Goal: Information Seeking & Learning: Check status

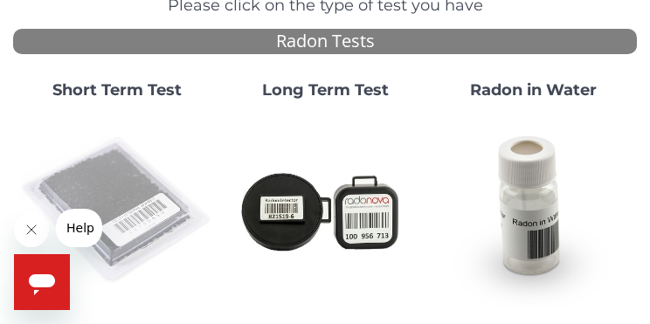
click at [133, 205] on img at bounding box center [117, 210] width 194 height 194
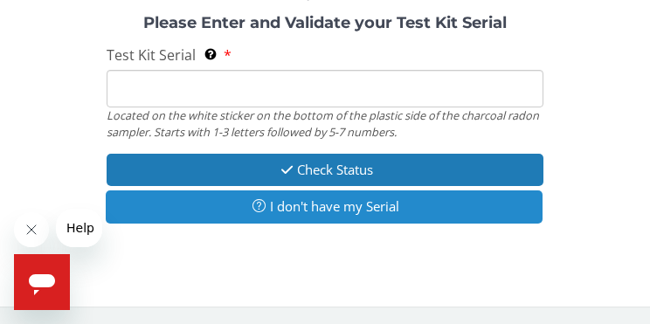
scroll to position [140, 0]
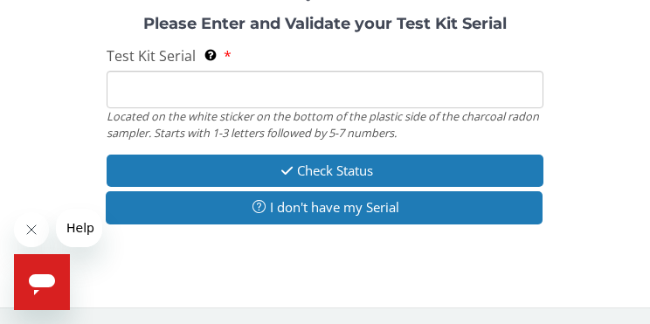
click at [237, 90] on input "Test Kit Serial Located on the white sticker on the bottom of the plastic side …" at bounding box center [325, 90] width 437 height 38
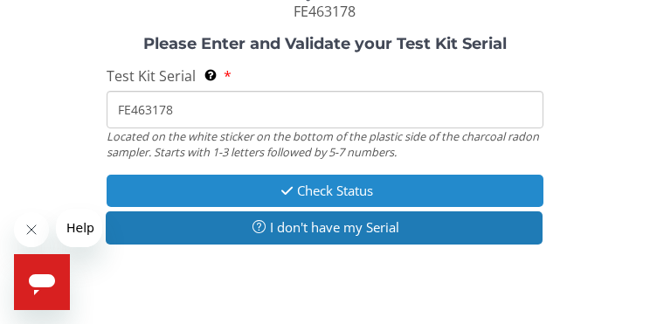
type input "FE463178"
click at [304, 198] on button "Check Status" at bounding box center [325, 191] width 437 height 32
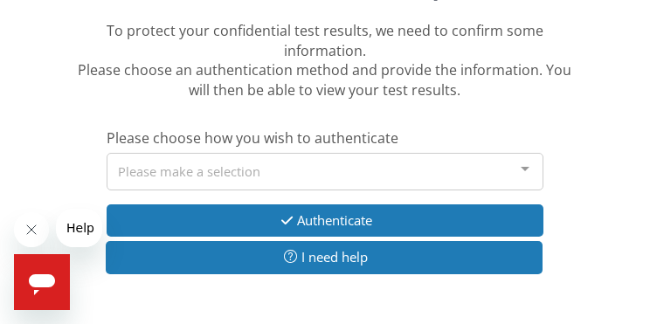
scroll to position [227, 0]
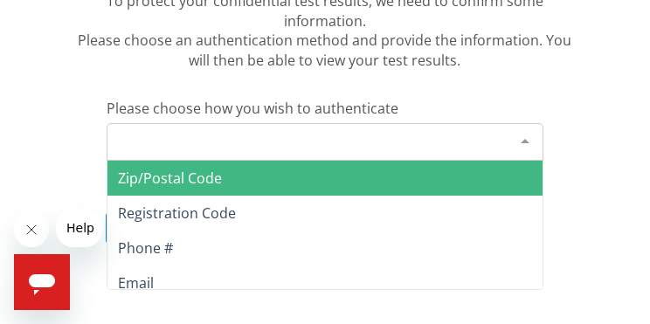
click at [364, 142] on div "Please make a selection" at bounding box center [325, 142] width 437 height 38
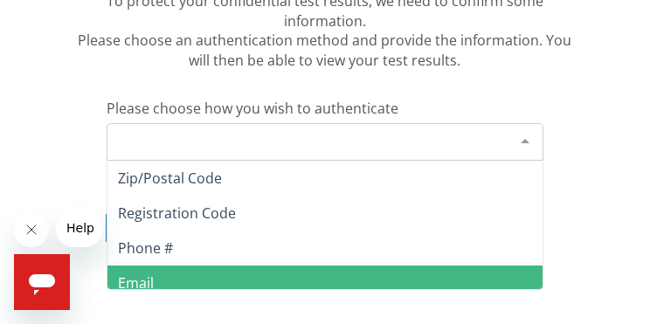
click at [163, 274] on span "Email" at bounding box center [324, 282] width 435 height 35
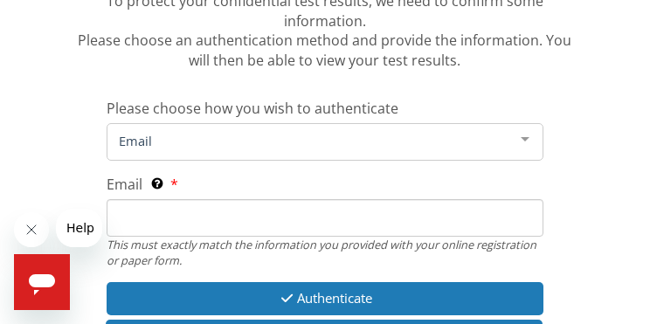
click at [217, 217] on input "Email This must exactly match the information you provided with your online reg…" at bounding box center [325, 218] width 437 height 38
type input "[EMAIL_ADDRESS][DOMAIN_NAME]"
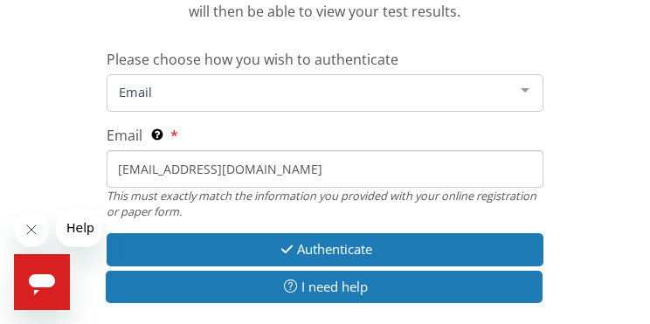
scroll to position [314, 0]
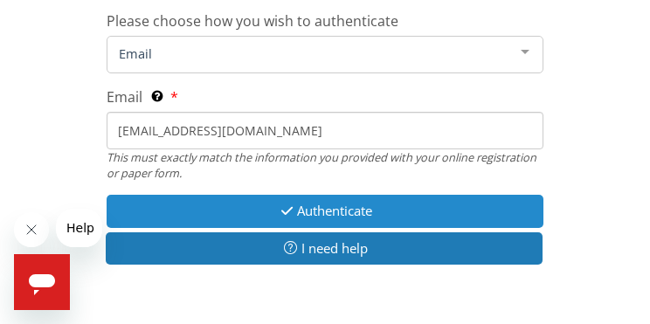
click at [305, 209] on button "Authenticate" at bounding box center [325, 211] width 437 height 32
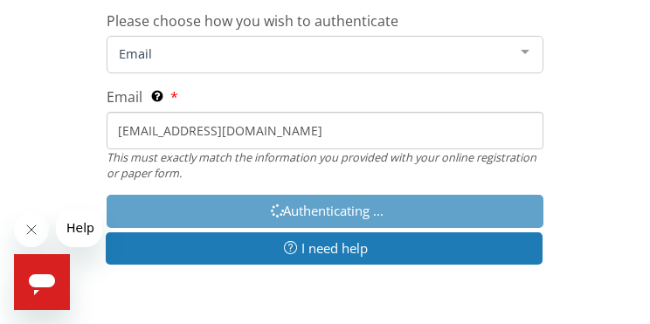
scroll to position [374, 0]
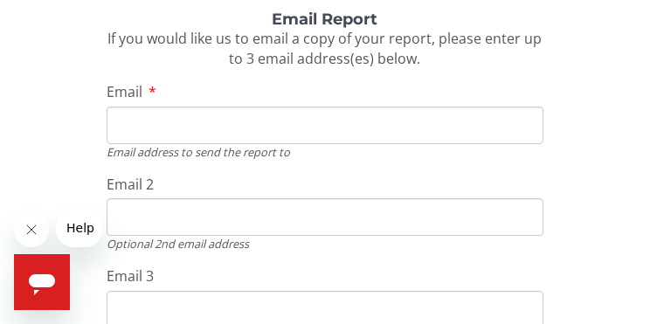
click at [197, 127] on input "Email" at bounding box center [325, 126] width 437 height 38
type input "[EMAIL_ADDRESS][DOMAIN_NAME]"
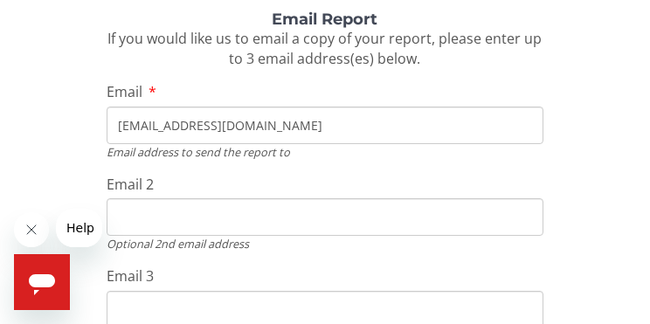
type input "[EMAIL_ADDRESS][DOMAIN_NAME]"
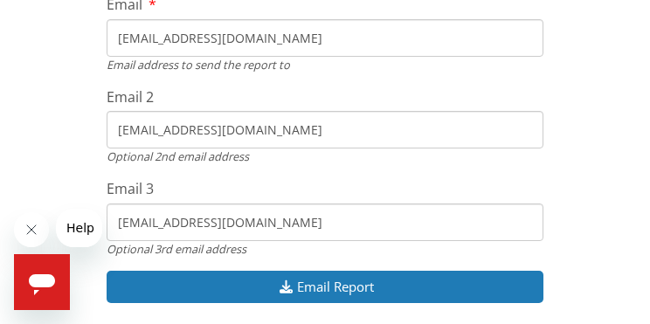
scroll to position [526, 0]
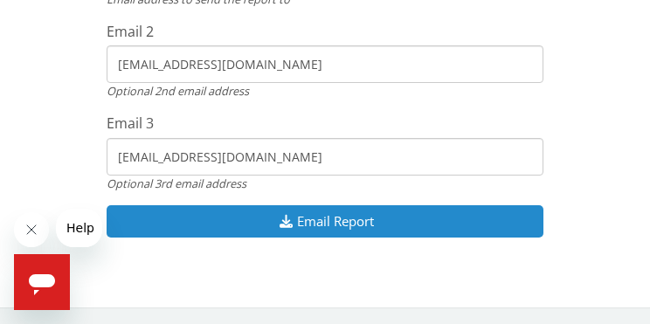
click at [304, 215] on button "Email Report" at bounding box center [325, 221] width 437 height 32
